Goal: Information Seeking & Learning: Learn about a topic

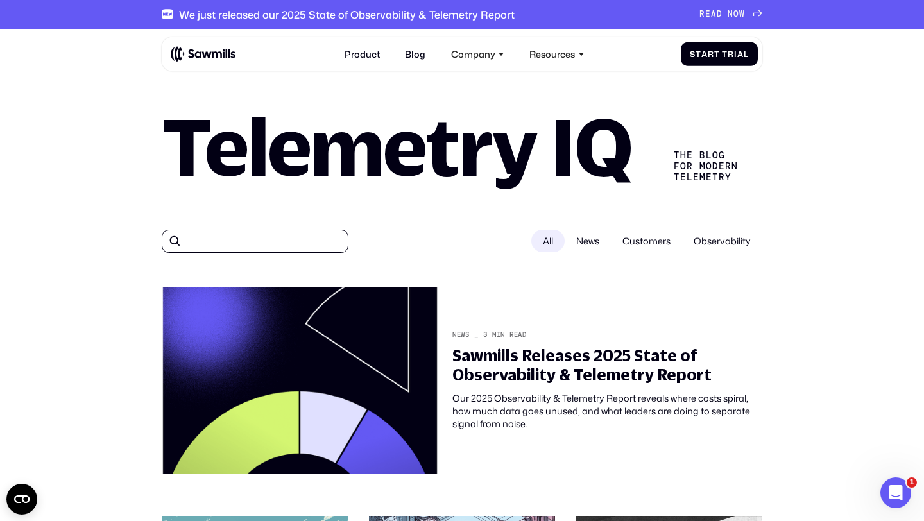
click at [266, 241] on input "All" at bounding box center [255, 241] width 187 height 23
click at [252, 239] on input "All" at bounding box center [255, 241] width 187 height 23
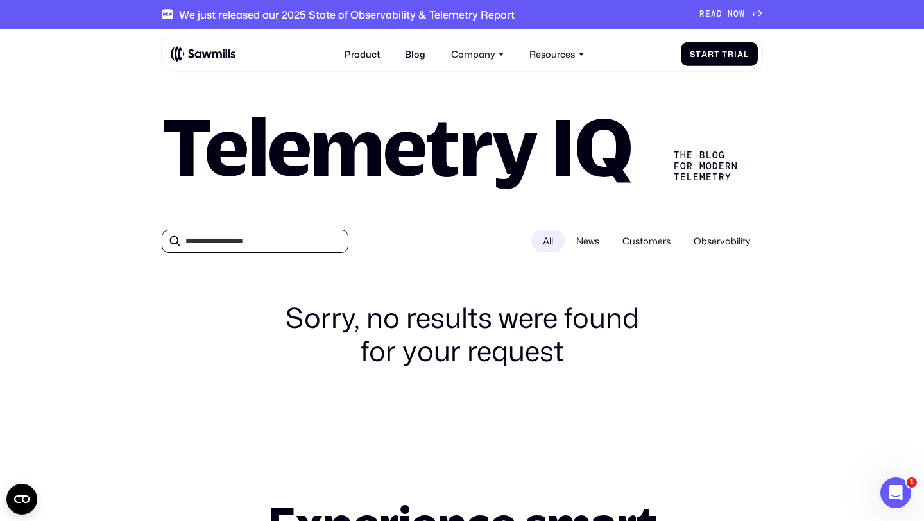
type input "**********"
click at [280, 239] on input "**********" at bounding box center [255, 241] width 187 height 23
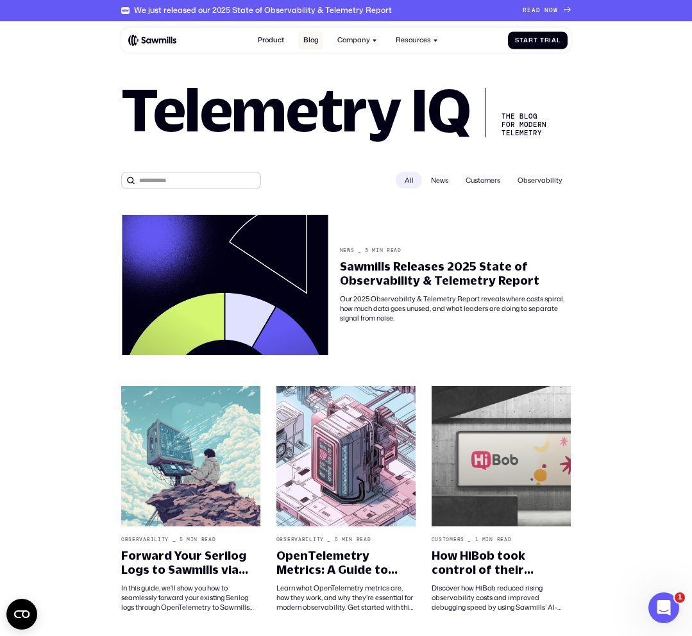
click at [309, 40] on link "Blog" at bounding box center [310, 40] width 25 height 19
click at [445, 183] on span "News" at bounding box center [439, 180] width 35 height 17
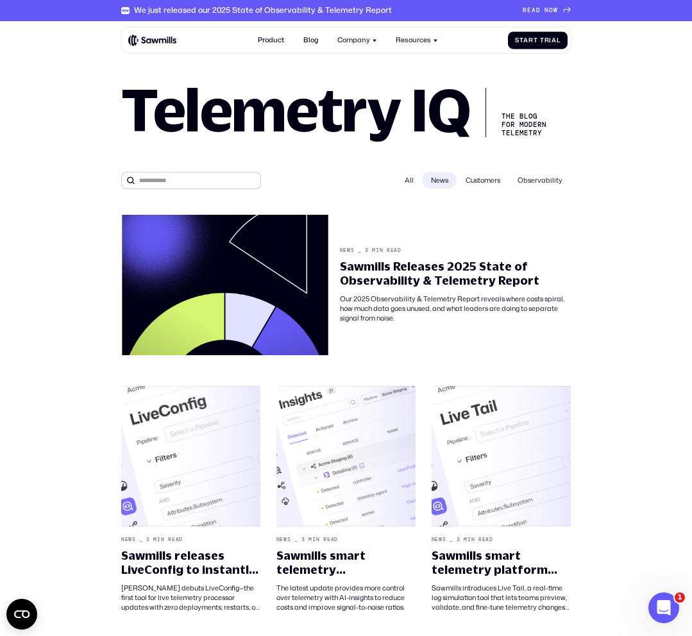
click at [486, 181] on span "Customers" at bounding box center [483, 180] width 52 height 17
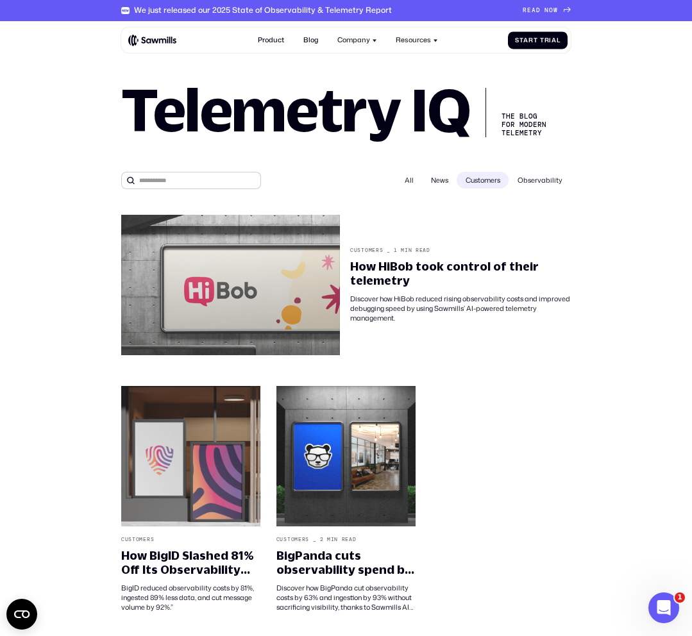
click at [528, 183] on span "Observability" at bounding box center [540, 180] width 62 height 17
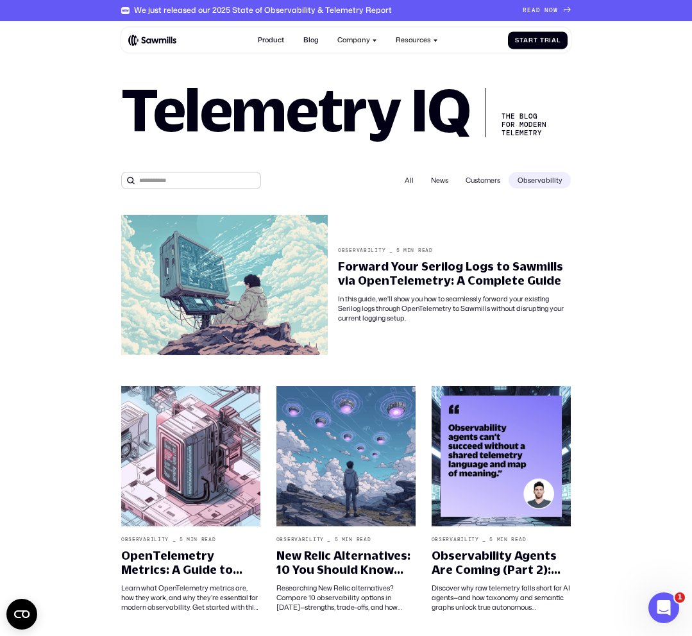
click at [406, 180] on div "All" at bounding box center [409, 180] width 26 height 17
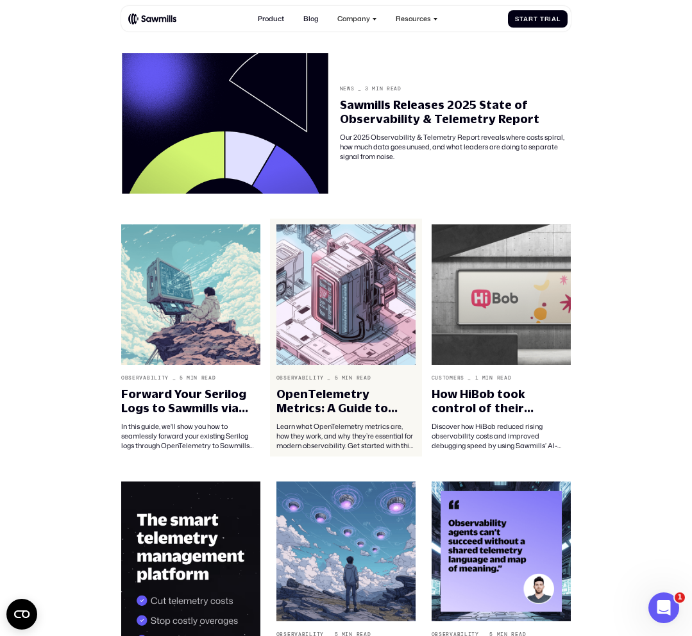
scroll to position [163, 0]
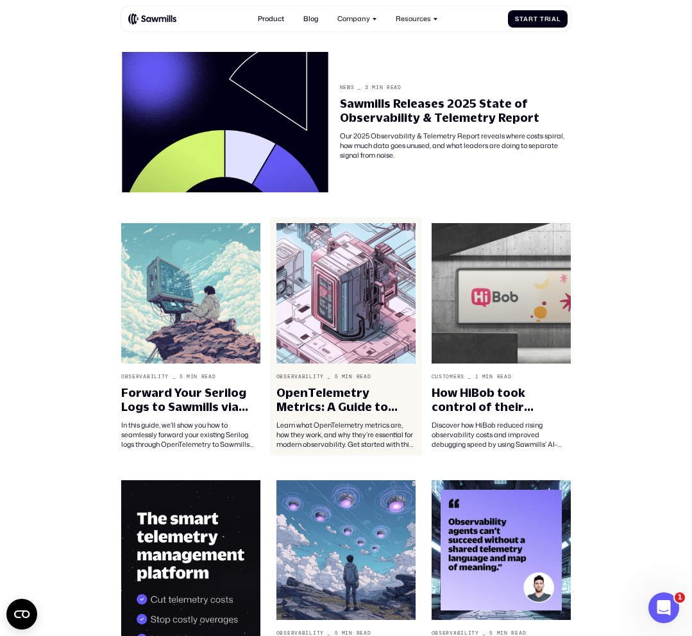
click at [382, 399] on div "OpenTelemetry Metrics: A Guide to Getting Started" at bounding box center [347, 400] width 140 height 29
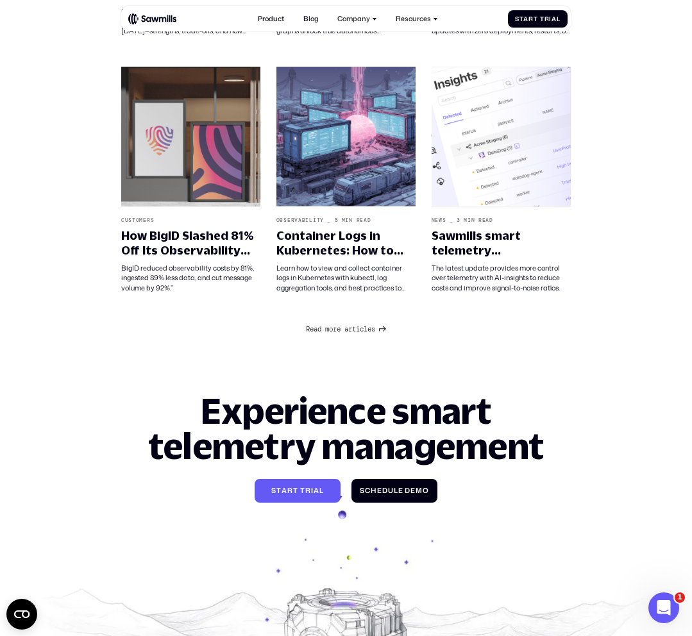
scroll to position [832, 0]
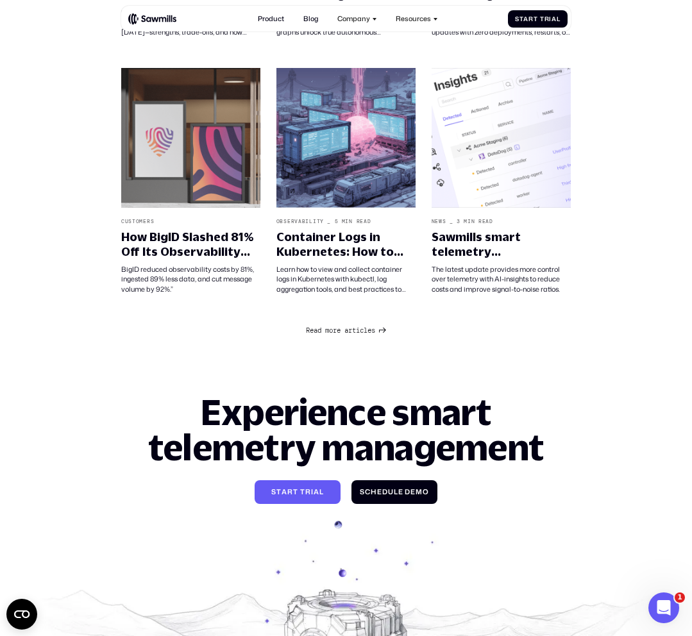
click at [327, 327] on span "m" at bounding box center [327, 331] width 4 height 8
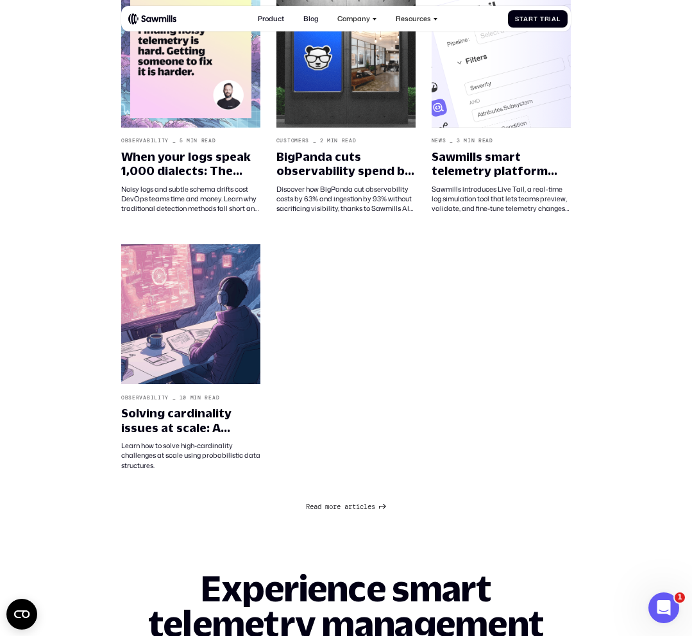
scroll to position [1684, 0]
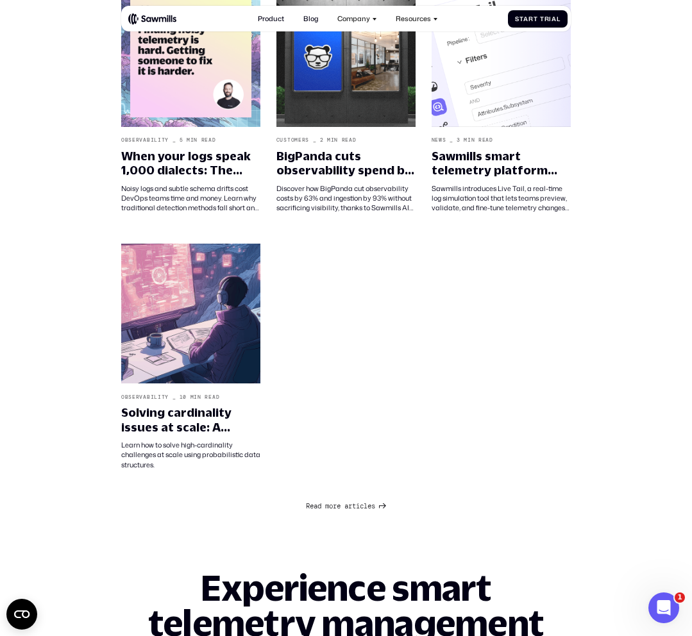
click at [364, 509] on link "R e a d m o r e a r t i c l e s R e a d m o r e a r t i c l e s" at bounding box center [346, 506] width 81 height 12
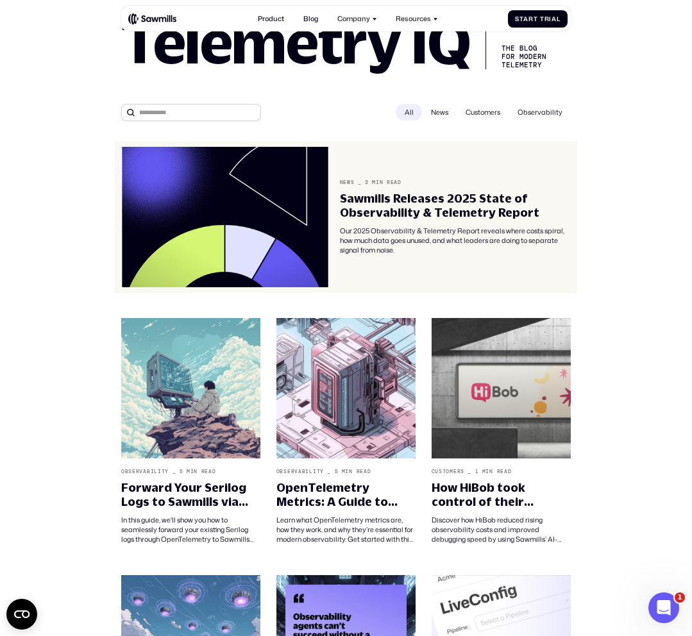
scroll to position [0, 0]
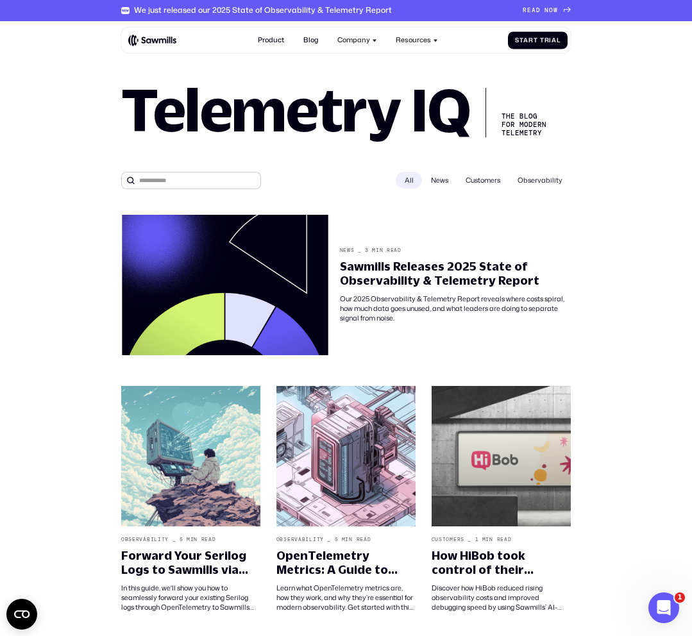
click at [447, 178] on span "News" at bounding box center [439, 180] width 35 height 17
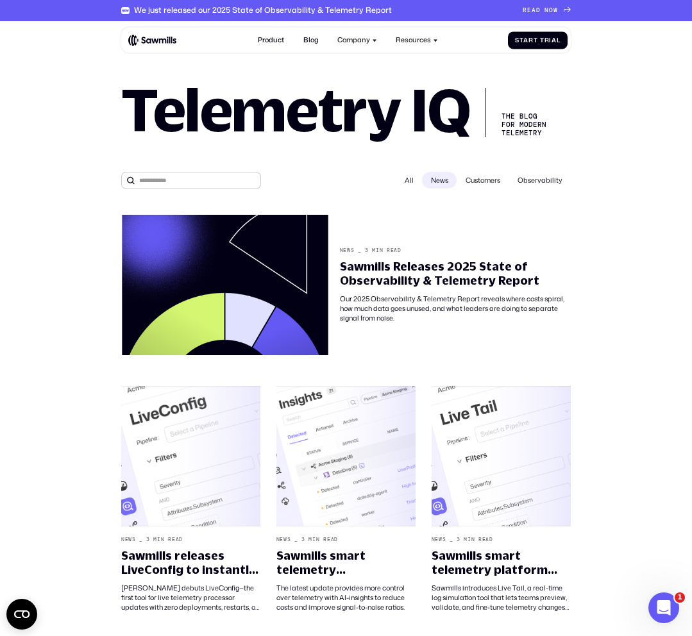
click at [494, 176] on span "Customers" at bounding box center [483, 180] width 52 height 17
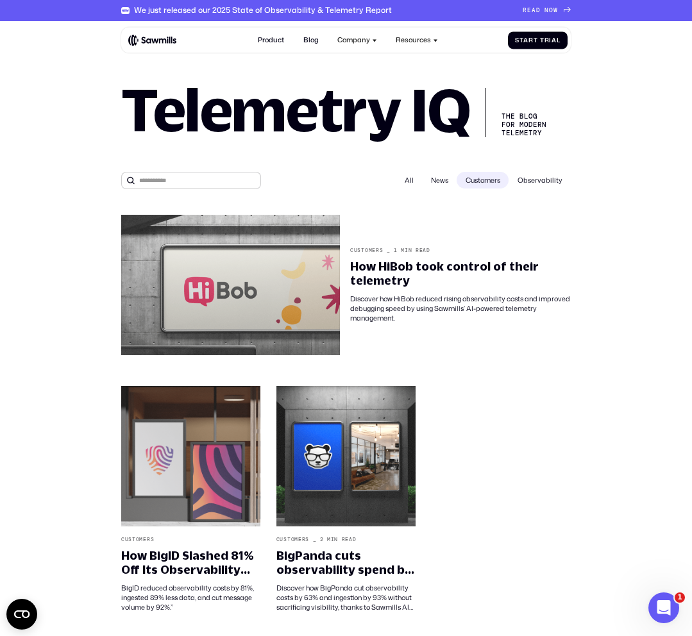
click at [536, 184] on span "Observability" at bounding box center [540, 180] width 62 height 17
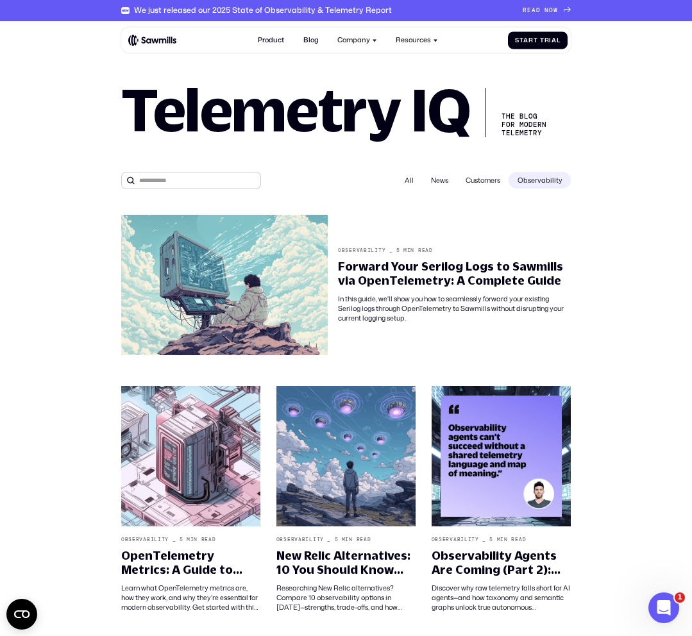
click at [404, 183] on div "All" at bounding box center [409, 180] width 26 height 17
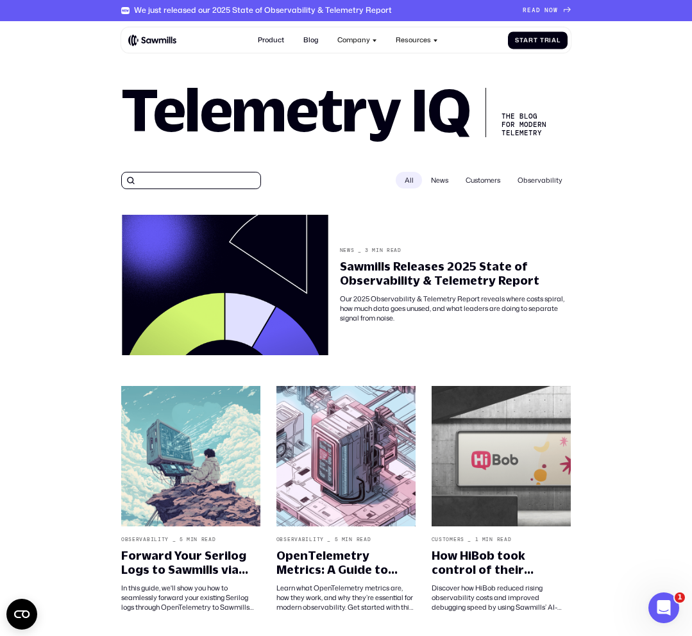
click at [235, 173] on input "All" at bounding box center [191, 180] width 140 height 17
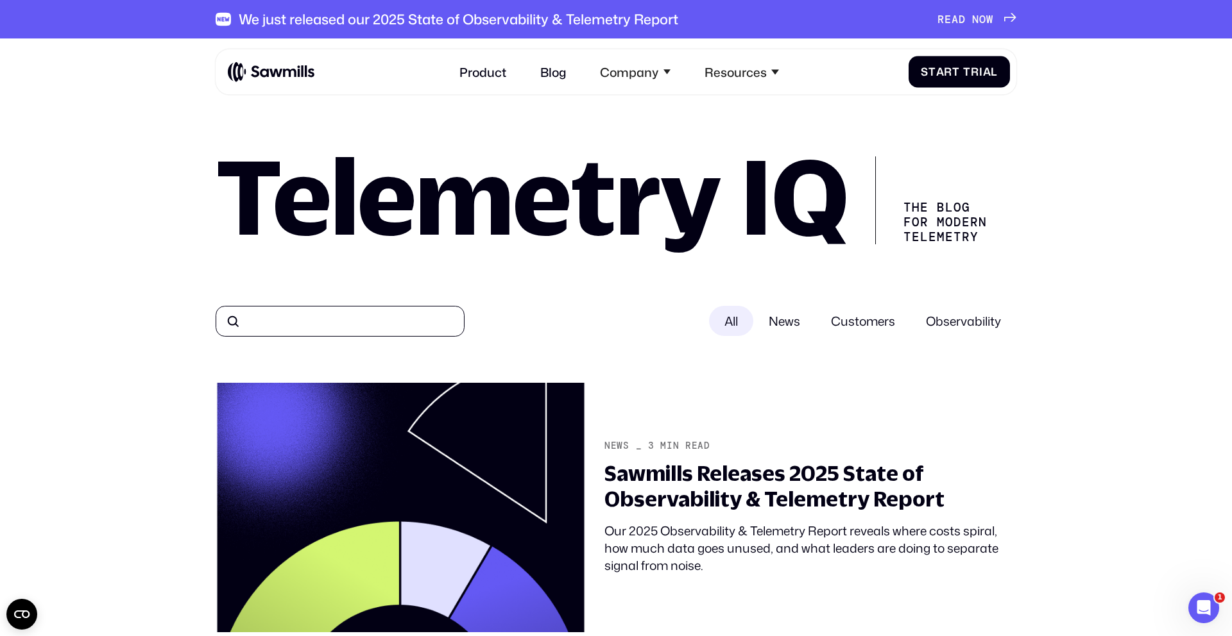
click at [300, 325] on input "All" at bounding box center [340, 321] width 249 height 31
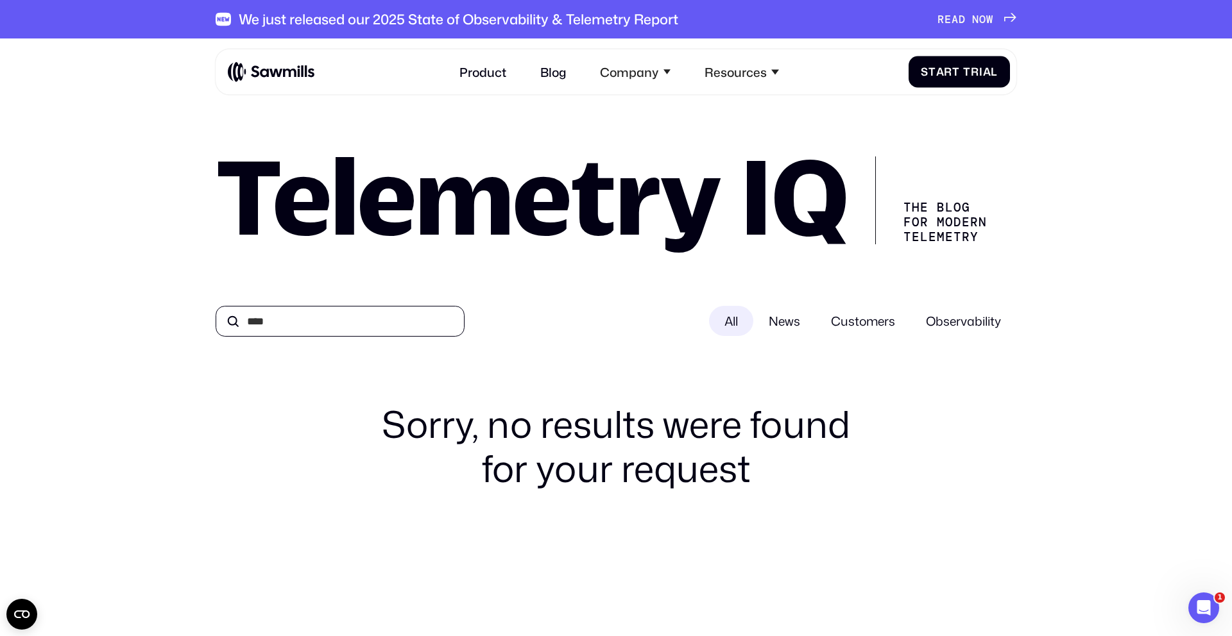
click at [351, 325] on input "****" at bounding box center [340, 321] width 249 height 31
click at [309, 321] on input "****" at bounding box center [340, 321] width 249 height 31
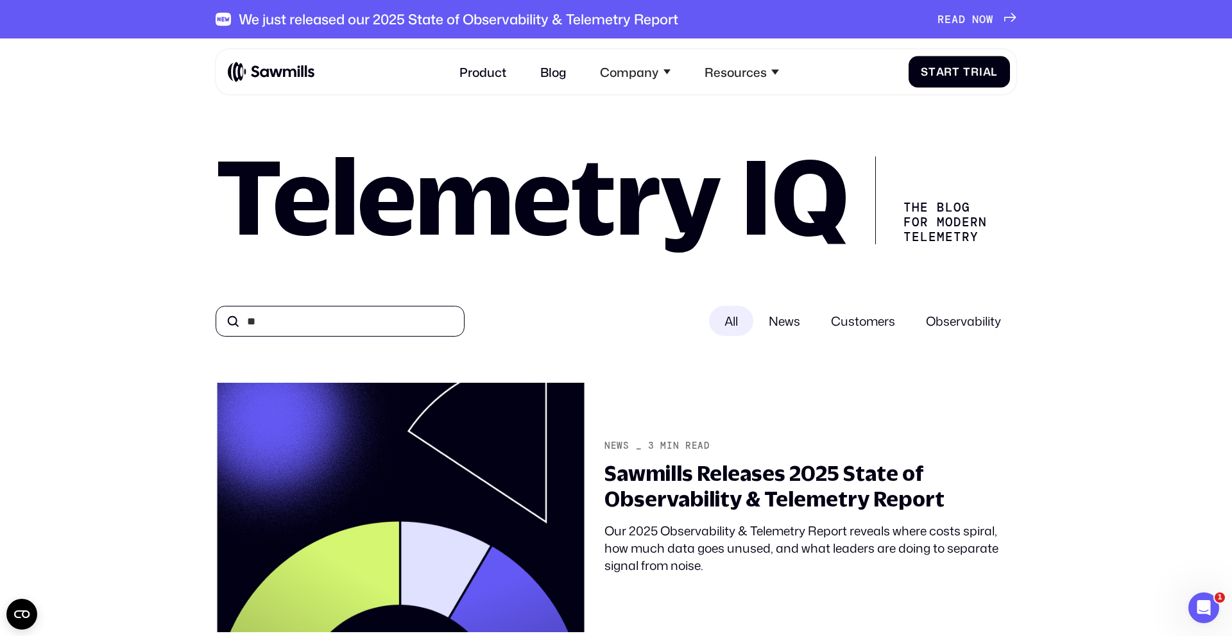
type input "*"
click at [780, 318] on span "News" at bounding box center [784, 321] width 62 height 30
click at [284, 310] on input "All" at bounding box center [340, 321] width 249 height 31
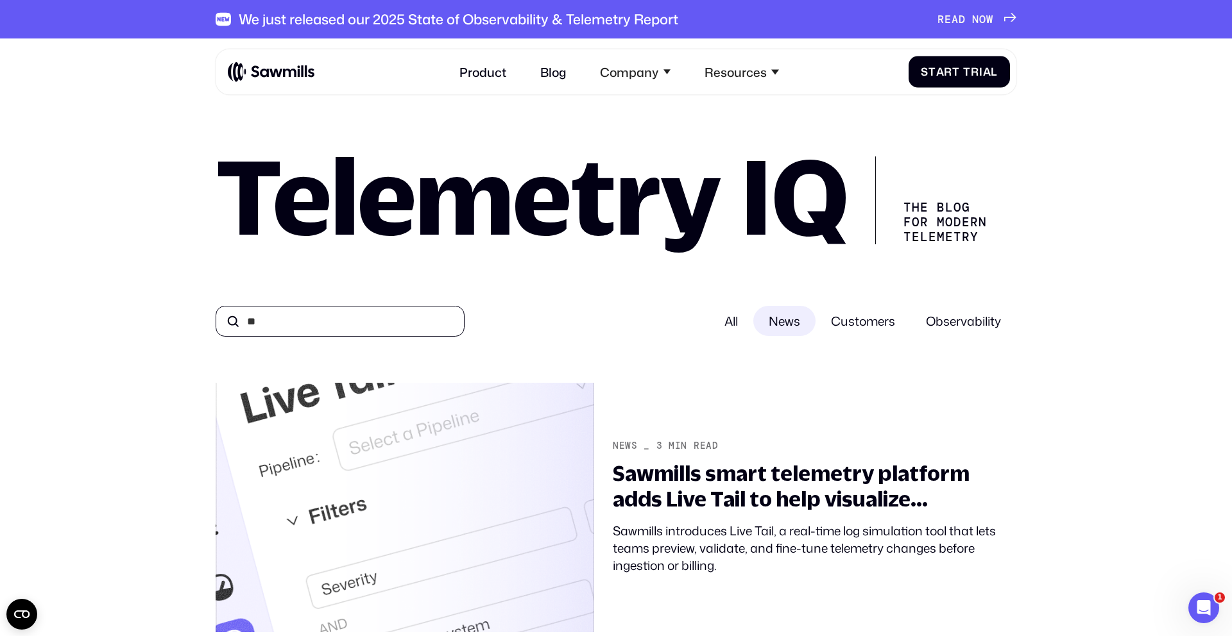
type input "*"
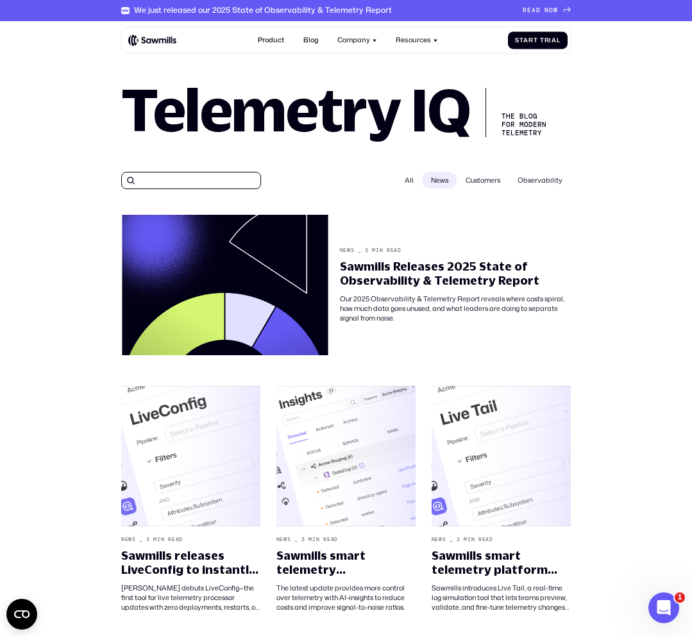
click at [196, 176] on input "All" at bounding box center [191, 180] width 140 height 17
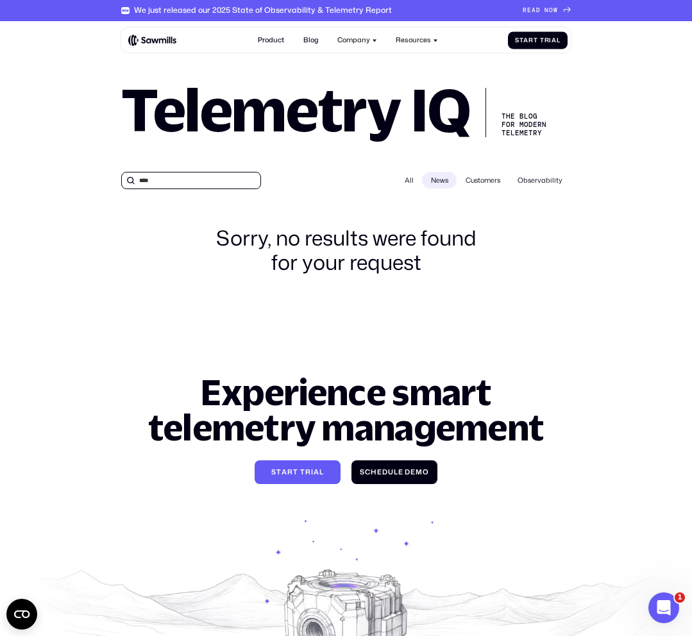
type input "****"
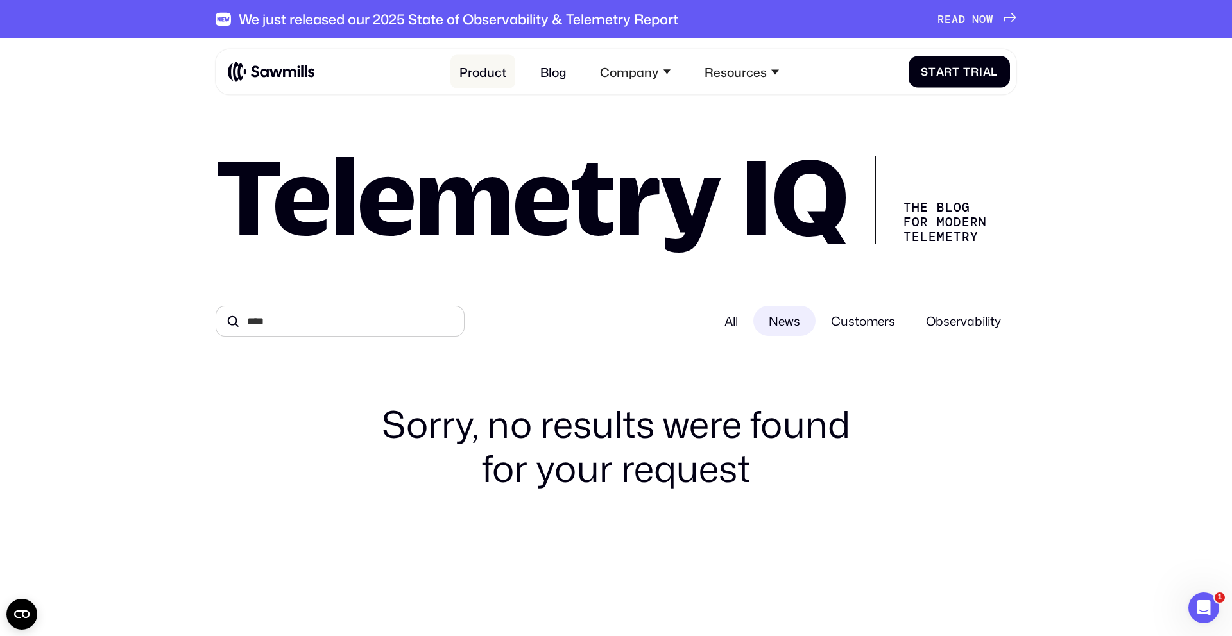
click at [498, 74] on link "Product" at bounding box center [482, 71] width 65 height 33
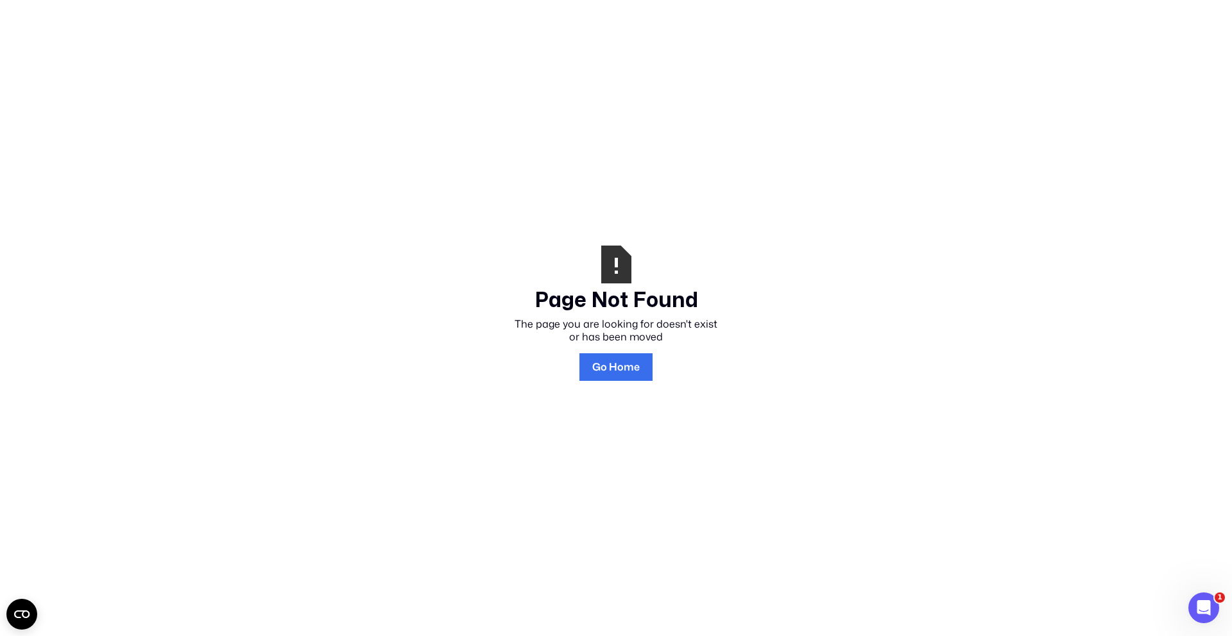
click at [608, 355] on link "Go Home" at bounding box center [615, 368] width 73 height 28
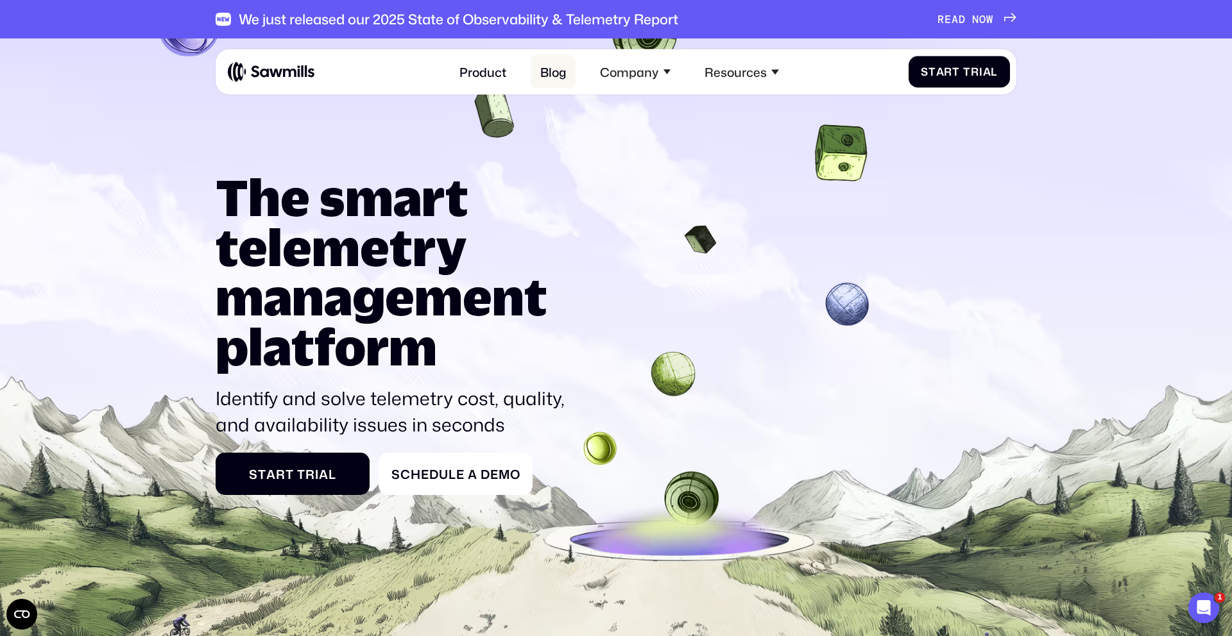
click at [539, 73] on link "Blog" at bounding box center [553, 71] width 45 height 33
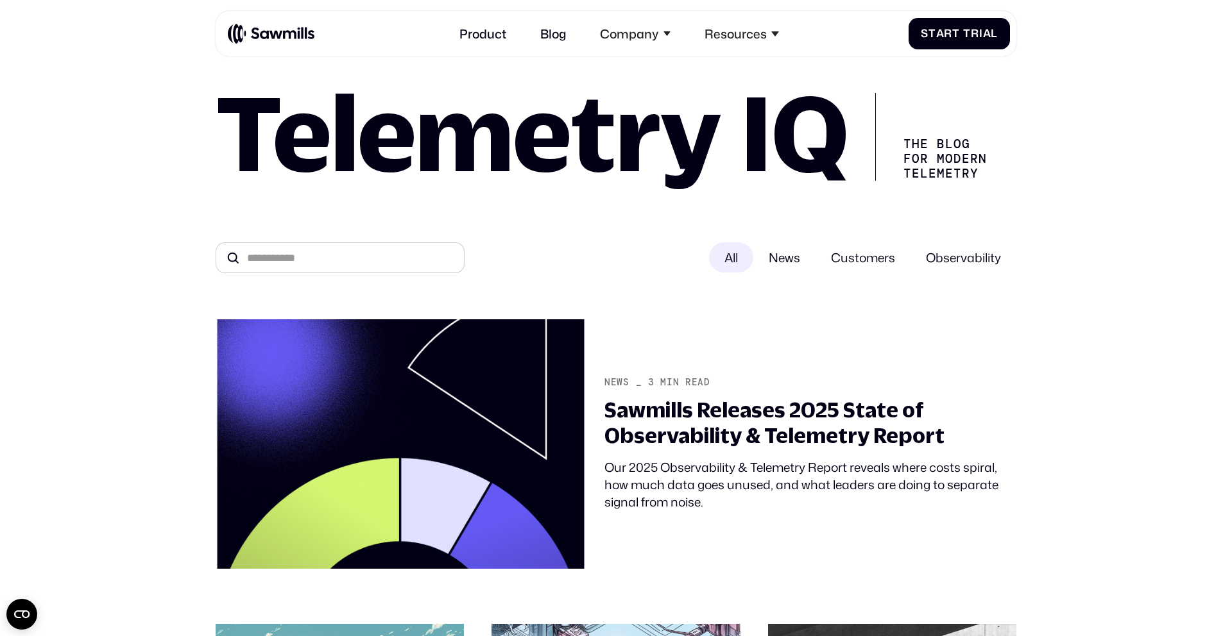
scroll to position [64, 0]
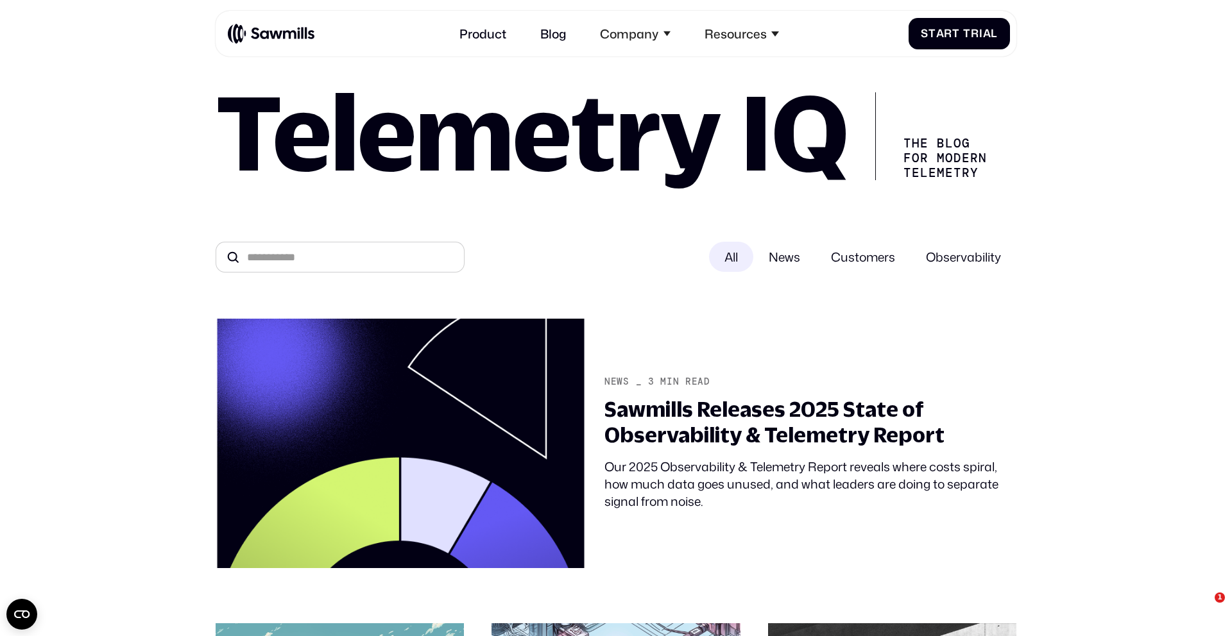
click at [853, 262] on span "Customers" at bounding box center [862, 257] width 95 height 30
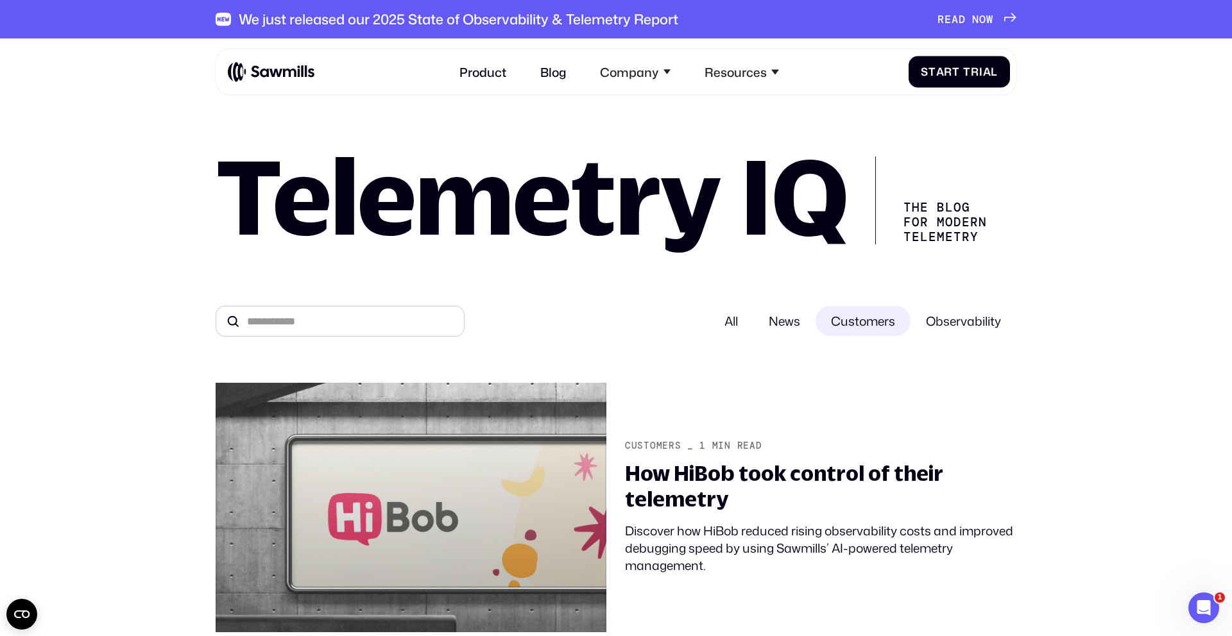
click at [729, 317] on div "All" at bounding box center [731, 321] width 44 height 30
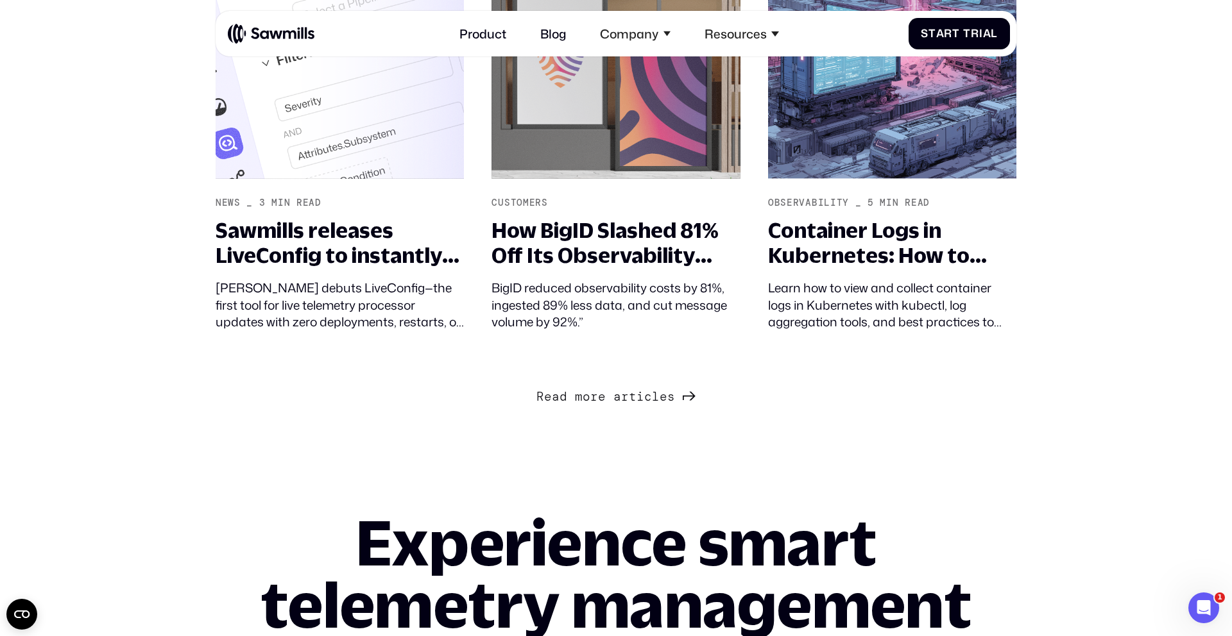
scroll to position [1677, 0]
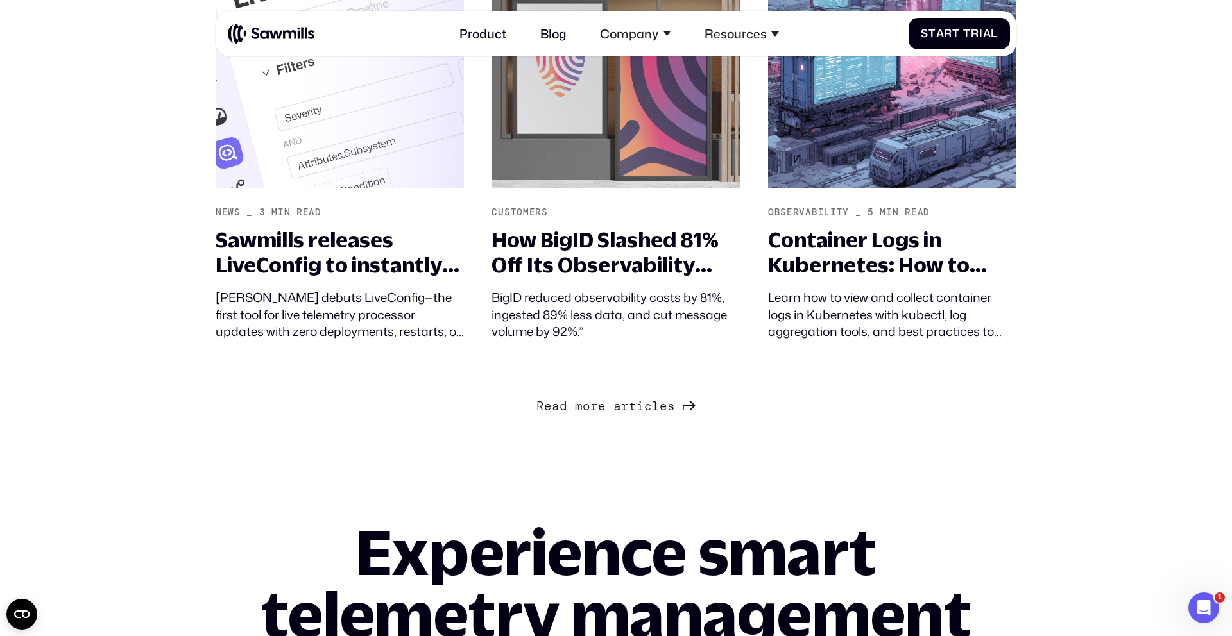
click at [606, 399] on span "Next Page" at bounding box center [610, 391] width 8 height 15
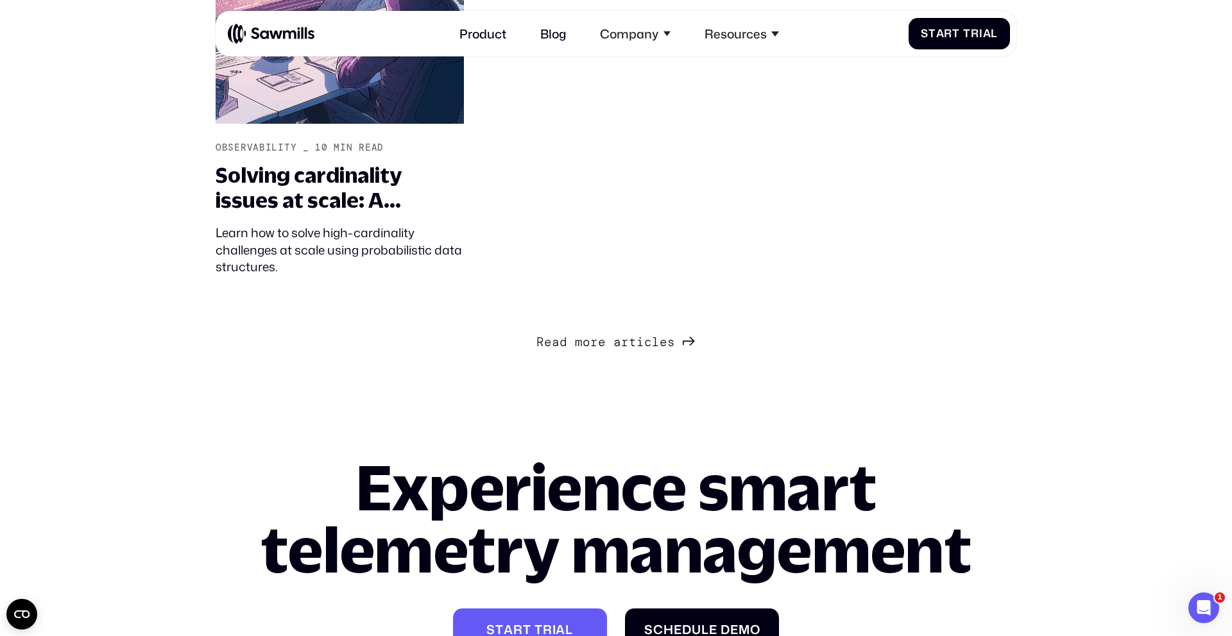
scroll to position [3589, 0]
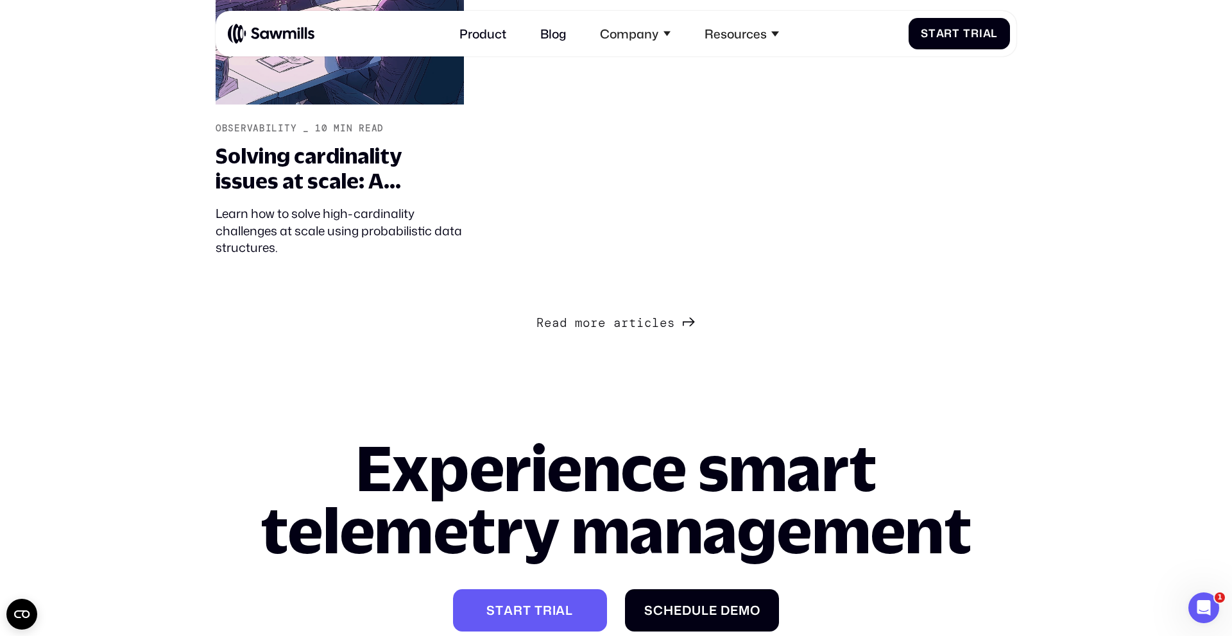
click at [598, 321] on div "R e a d m o r e a r t i c l e s R e a d m o r e a r t i c l e s" at bounding box center [605, 323] width 139 height 15
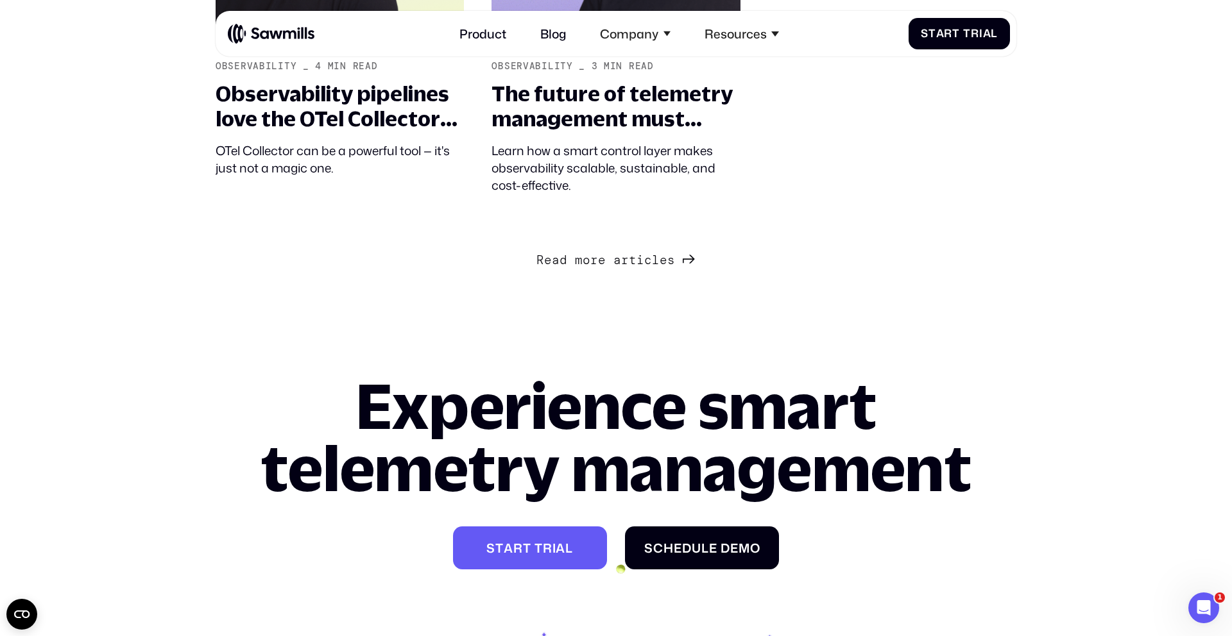
scroll to position [5027, 0]
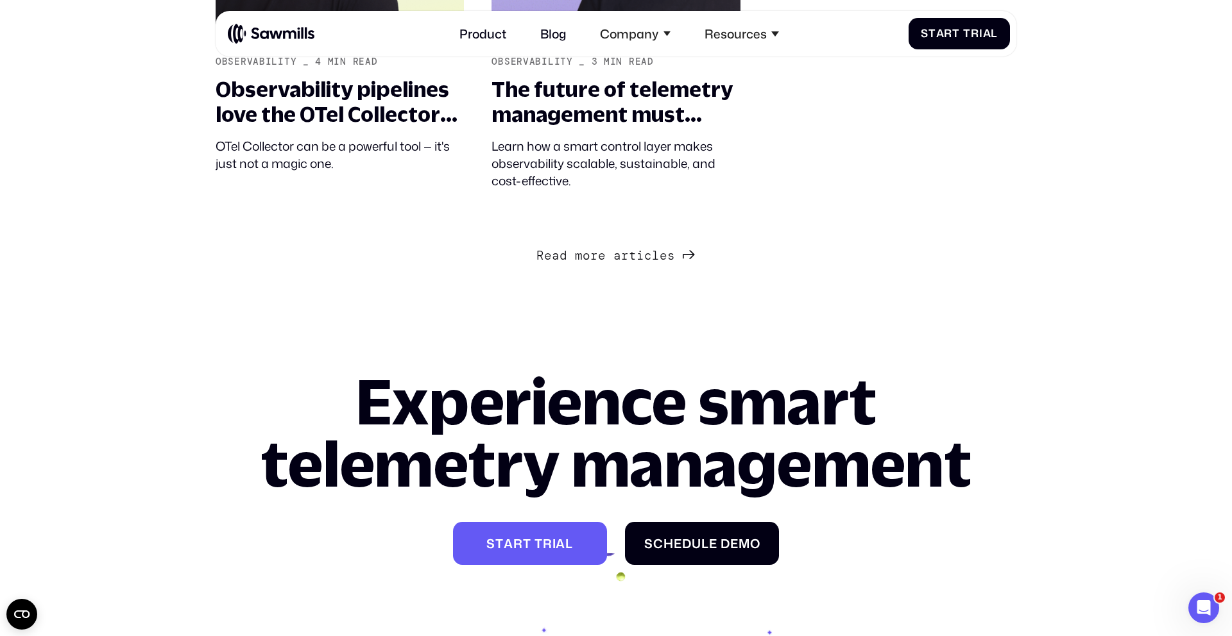
click at [607, 248] on span "Next Page" at bounding box center [610, 241] width 8 height 15
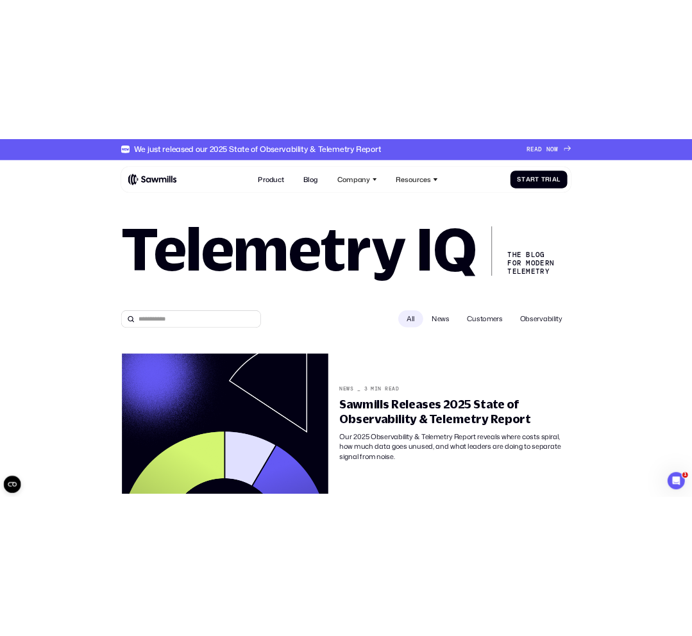
scroll to position [0, 0]
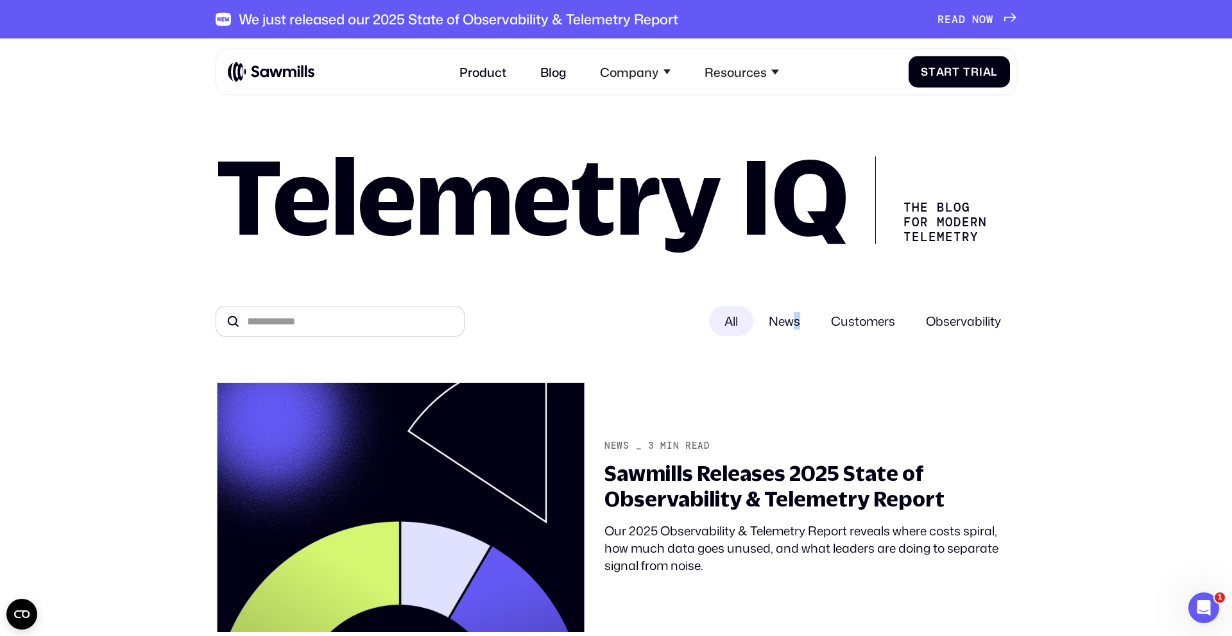
click at [795, 320] on span "News" at bounding box center [784, 321] width 62 height 30
click at [783, 320] on span "News" at bounding box center [784, 321] width 62 height 30
click at [377, 321] on input "All" at bounding box center [340, 321] width 249 height 31
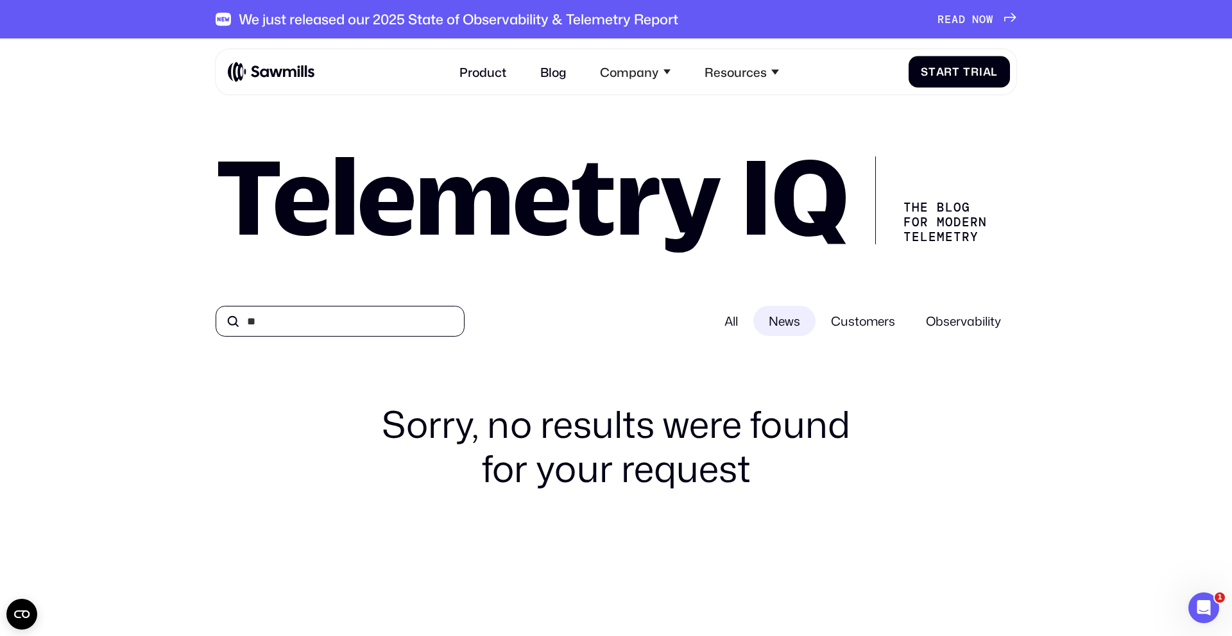
type input "*"
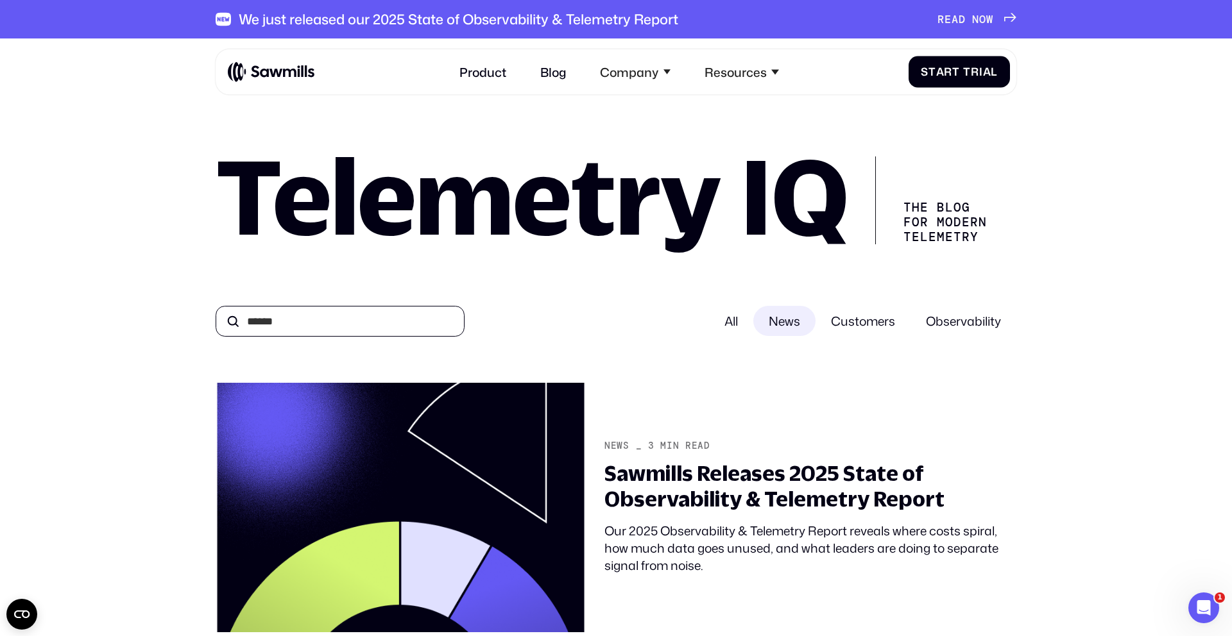
type input "******"
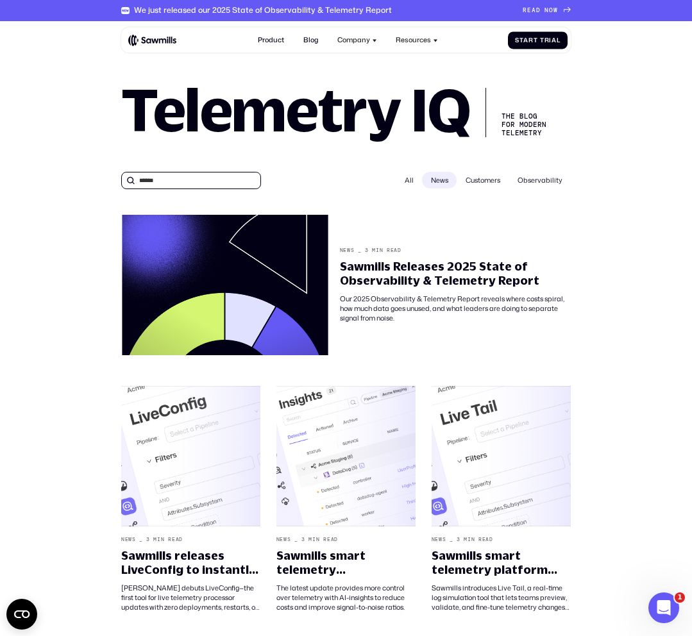
click at [189, 182] on input "******" at bounding box center [191, 180] width 140 height 17
click at [227, 177] on input "All" at bounding box center [191, 180] width 140 height 17
click at [412, 180] on div "All" at bounding box center [409, 180] width 26 height 17
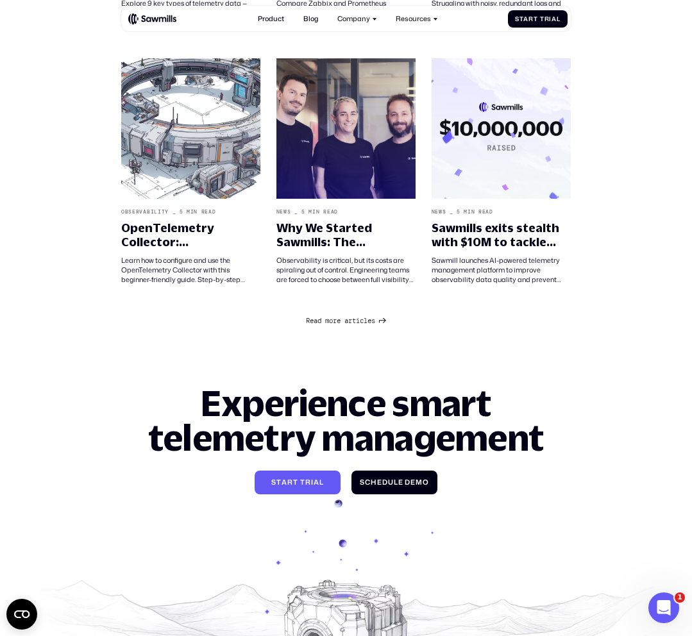
scroll to position [3413, 0]
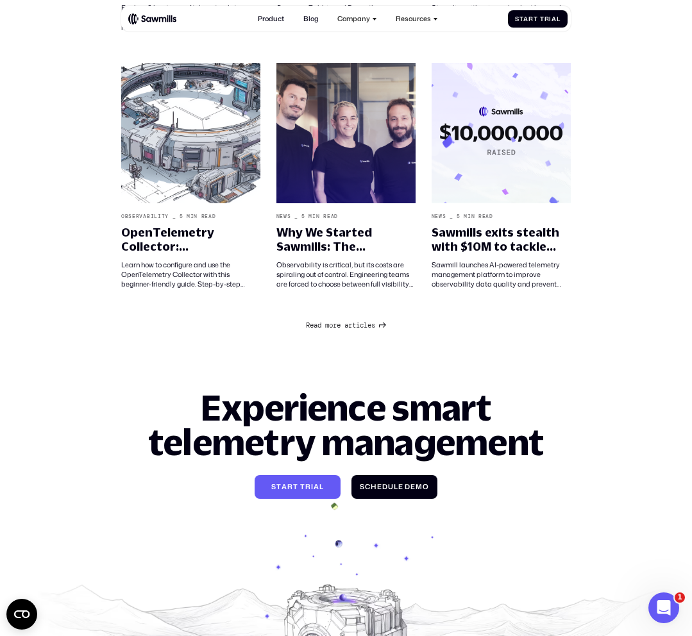
click at [364, 324] on span "c" at bounding box center [362, 325] width 4 height 8
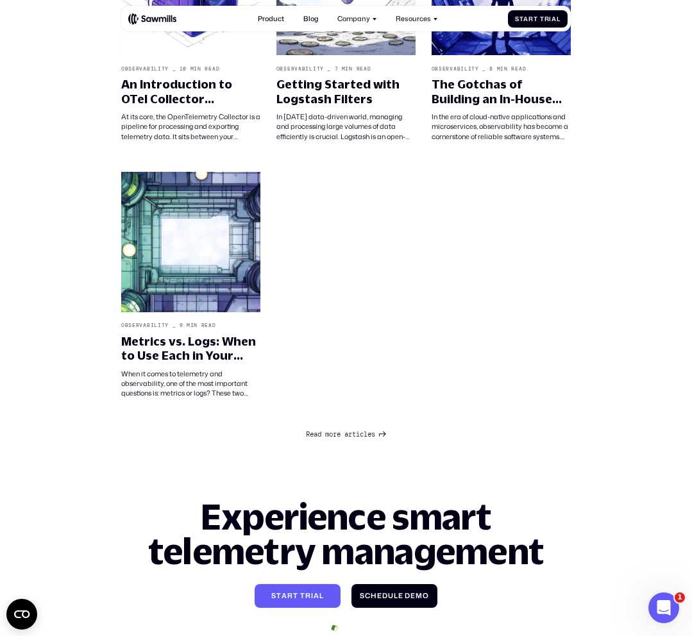
scroll to position [4337, 0]
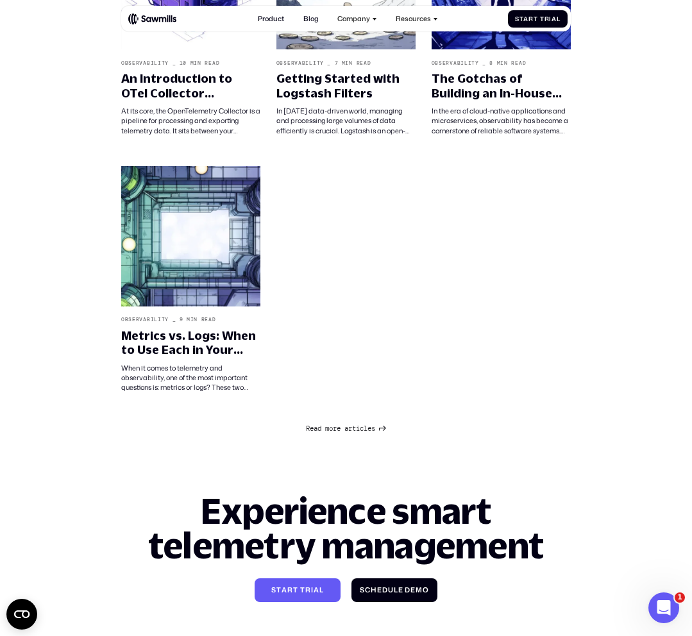
click at [372, 425] on div "R e a d m o r e a r t i c l e s R e a d m o r e a r t i c l e s" at bounding box center [340, 429] width 69 height 8
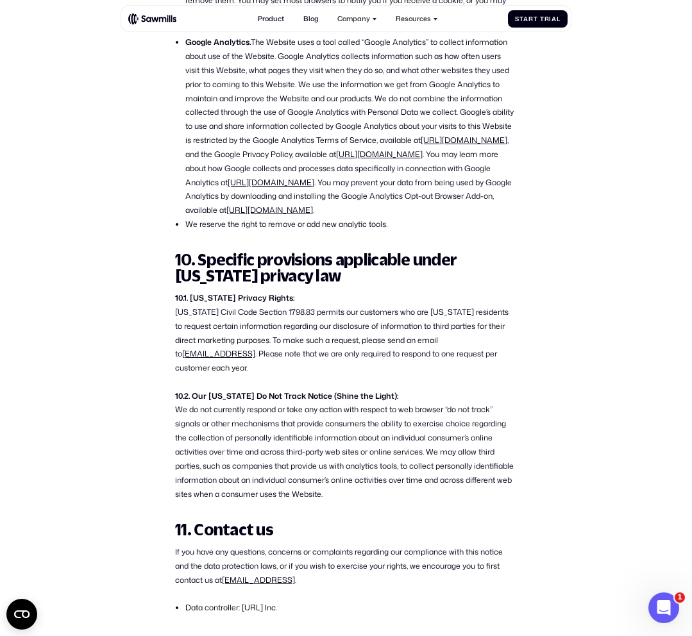
scroll to position [4989, 0]
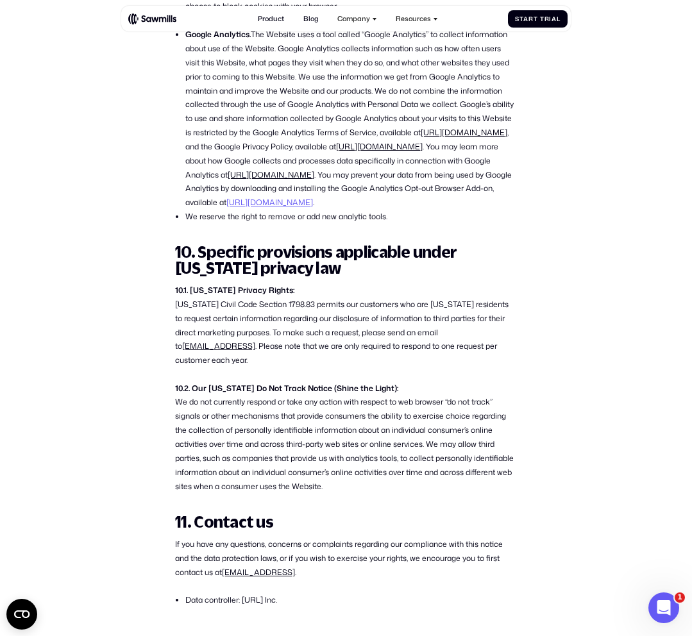
click at [313, 208] on link "https://tools.google.com/dlpage/gaoptout/" at bounding box center [269, 202] width 87 height 11
click at [314, 180] on link "http://www.google.com/policies/privacy/partners/" at bounding box center [271, 174] width 87 height 11
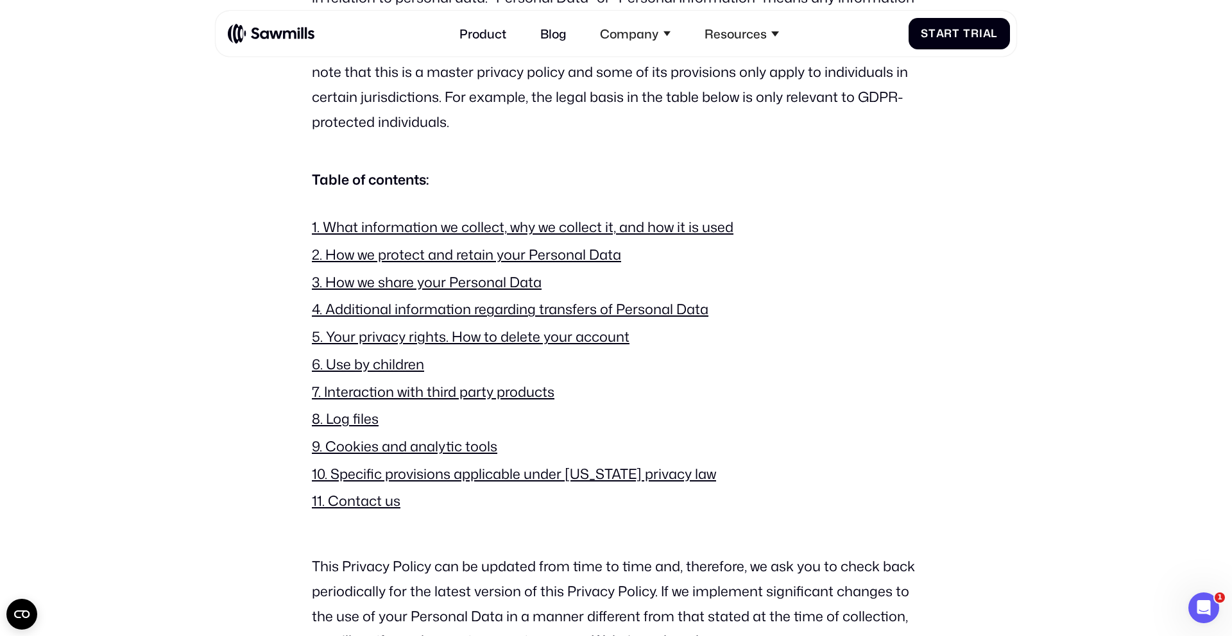
scroll to position [679, 0]
